Goal: Information Seeking & Learning: Learn about a topic

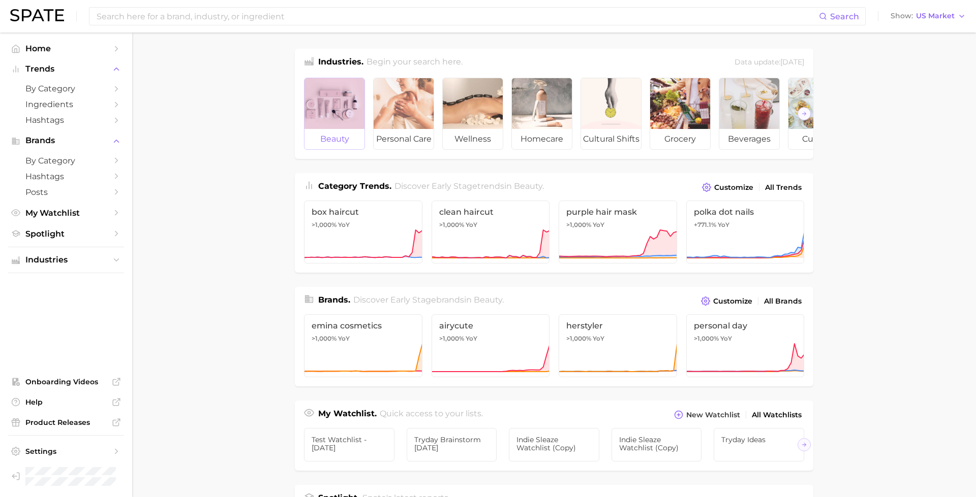
click at [341, 116] on div at bounding box center [334, 103] width 60 height 51
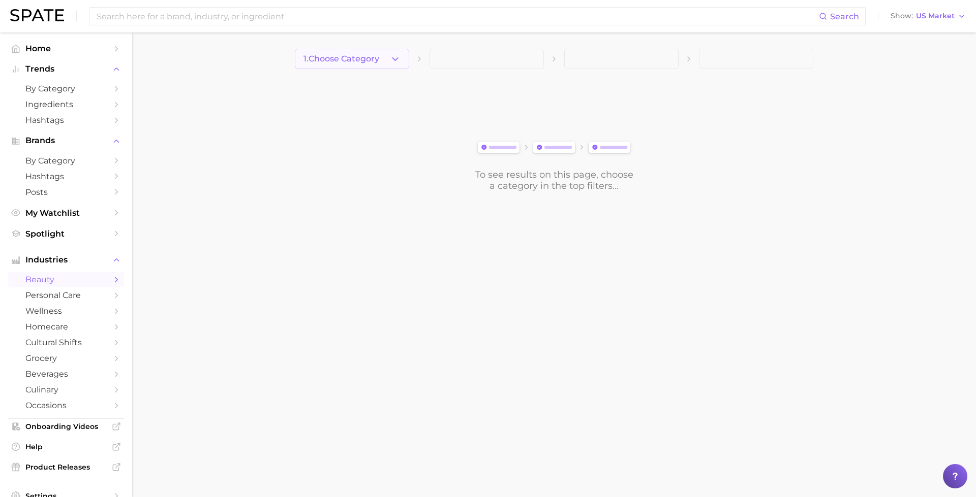
click at [363, 68] on button "1. Choose Category" at bounding box center [352, 59] width 114 height 20
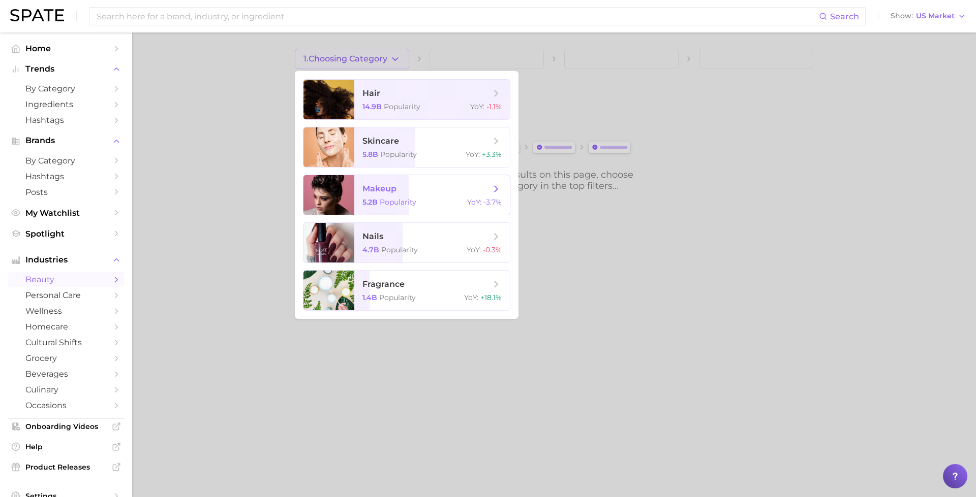
click at [389, 197] on span "makeup 5.2b Popularity YoY : -3.7%" at bounding box center [431, 195] width 155 height 40
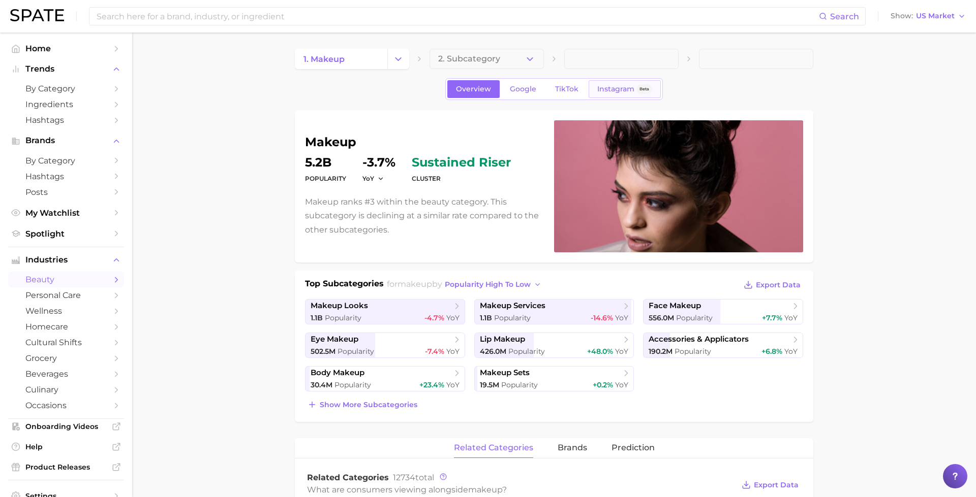
click at [625, 85] on span "Instagram" at bounding box center [615, 89] width 37 height 9
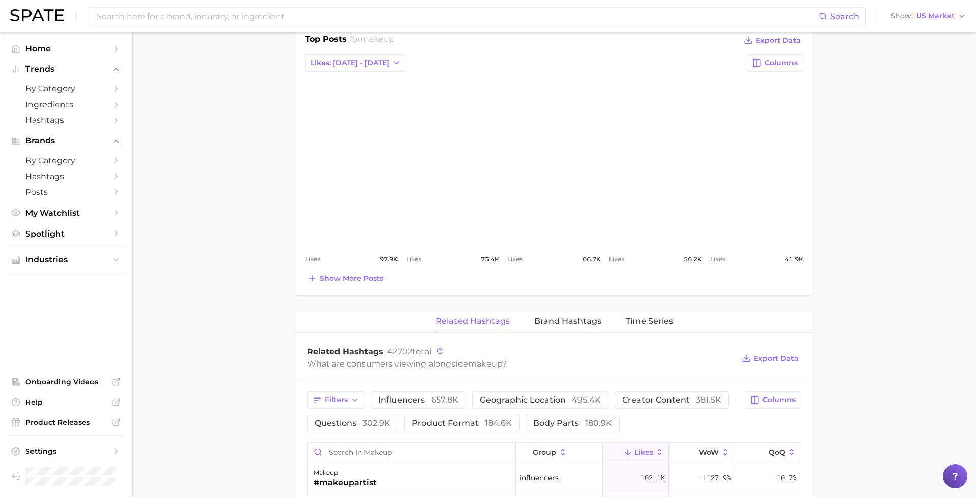
scroll to position [436, 0]
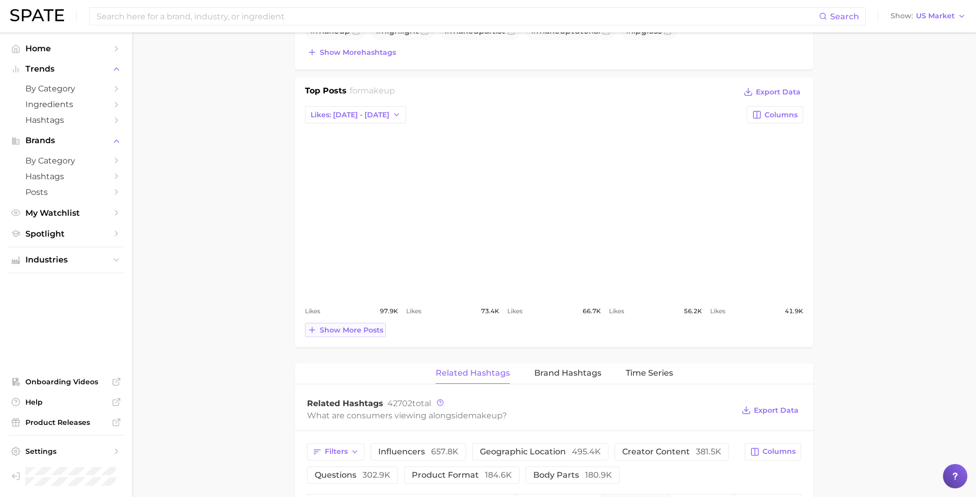
click at [345, 332] on button "Show more posts" at bounding box center [345, 330] width 81 height 14
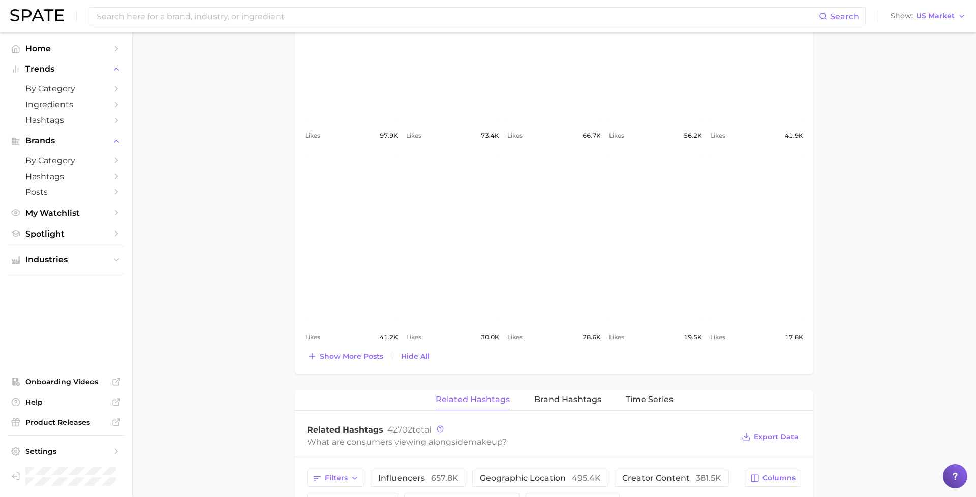
scroll to position [614, 0]
click at [305, 347] on button "Show more posts" at bounding box center [345, 354] width 81 height 14
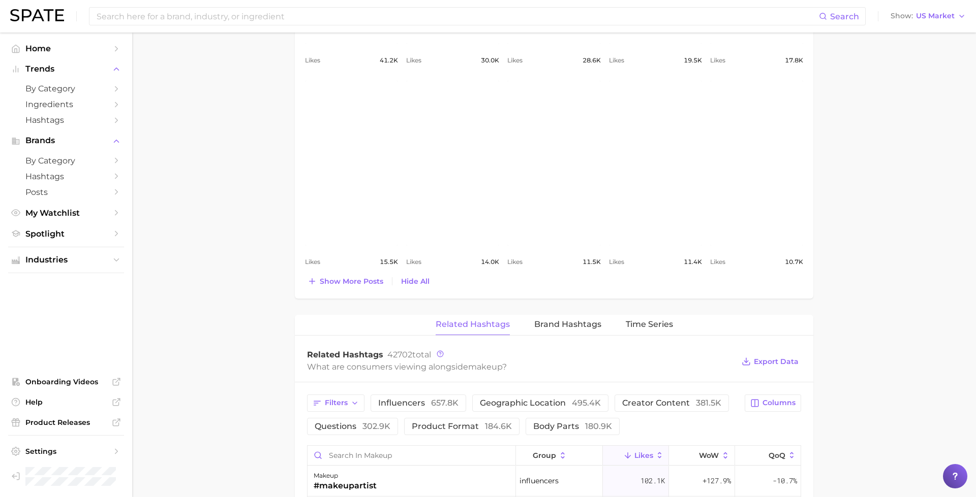
click at [305, 274] on button "Show more posts" at bounding box center [345, 281] width 81 height 14
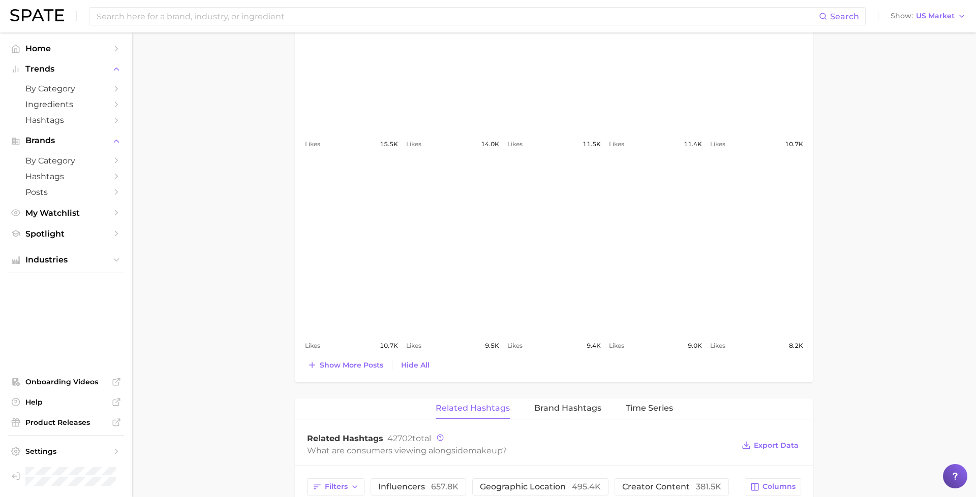
click at [305, 358] on button "Show more posts" at bounding box center [345, 365] width 81 height 14
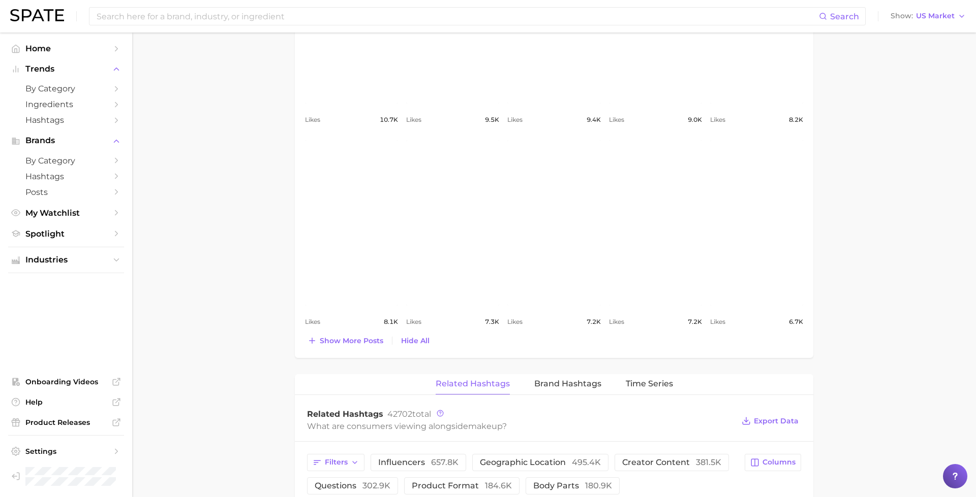
scroll to position [1268, 0]
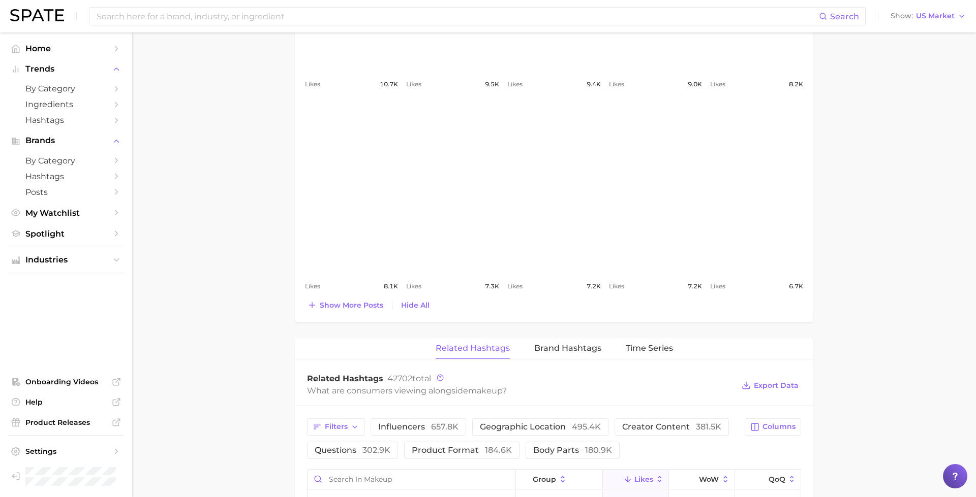
click at [305, 298] on button "Show more posts" at bounding box center [345, 305] width 81 height 14
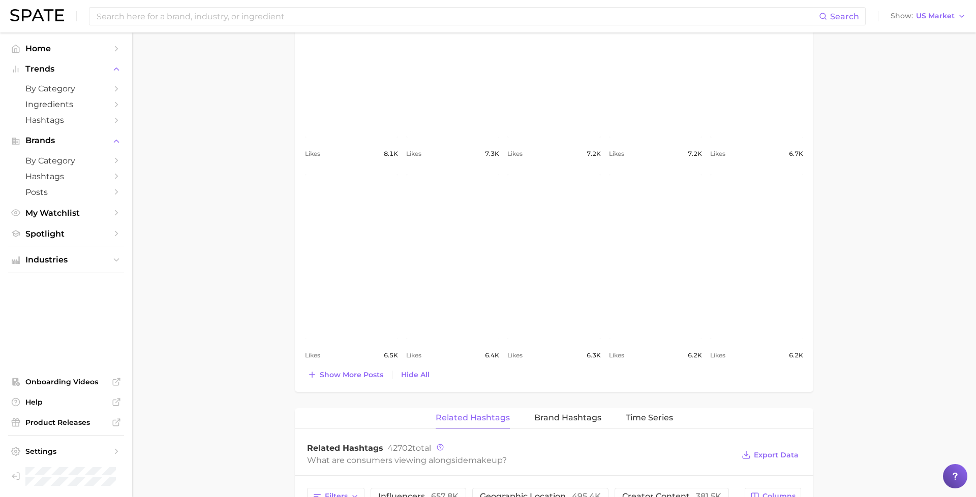
click at [305, 368] on button "Show more posts" at bounding box center [345, 375] width 81 height 14
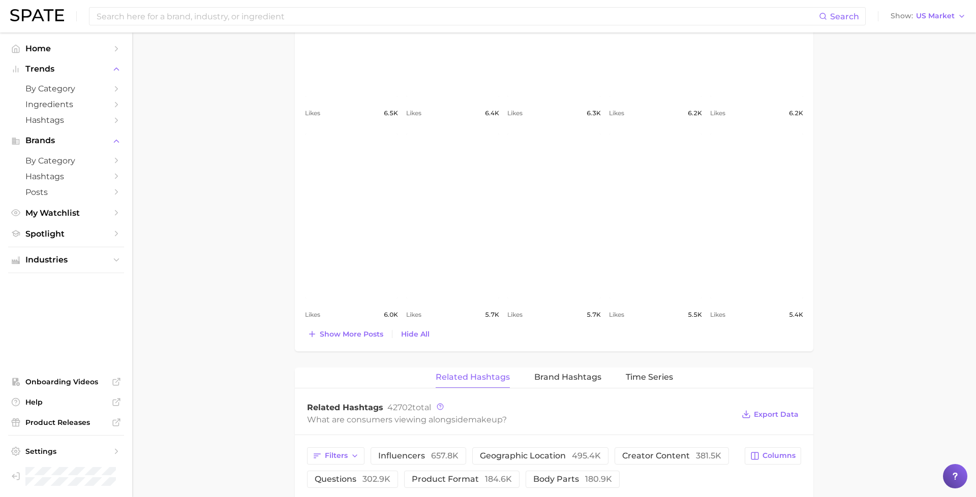
scroll to position [1647, 0]
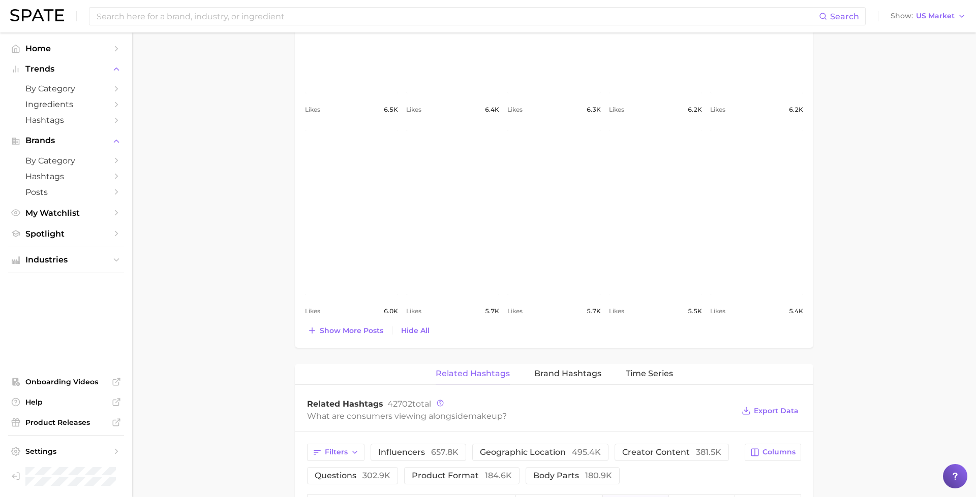
click at [671, 167] on link "view post on Instagram" at bounding box center [655, 212] width 93 height 165
